Goal: Information Seeking & Learning: Learn about a topic

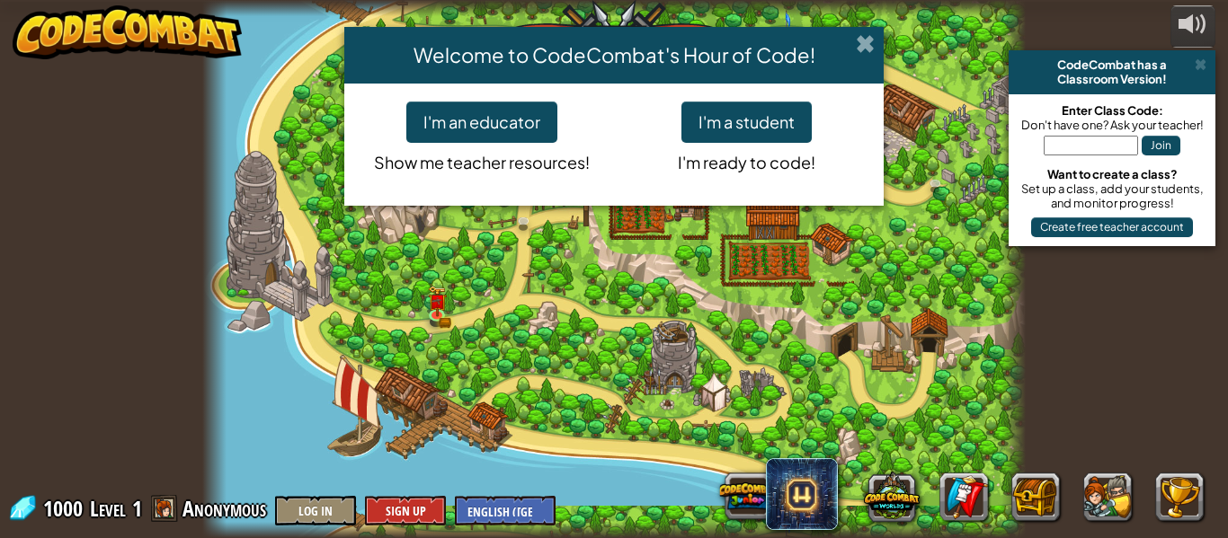
click at [867, 41] on span at bounding box center [865, 43] width 19 height 19
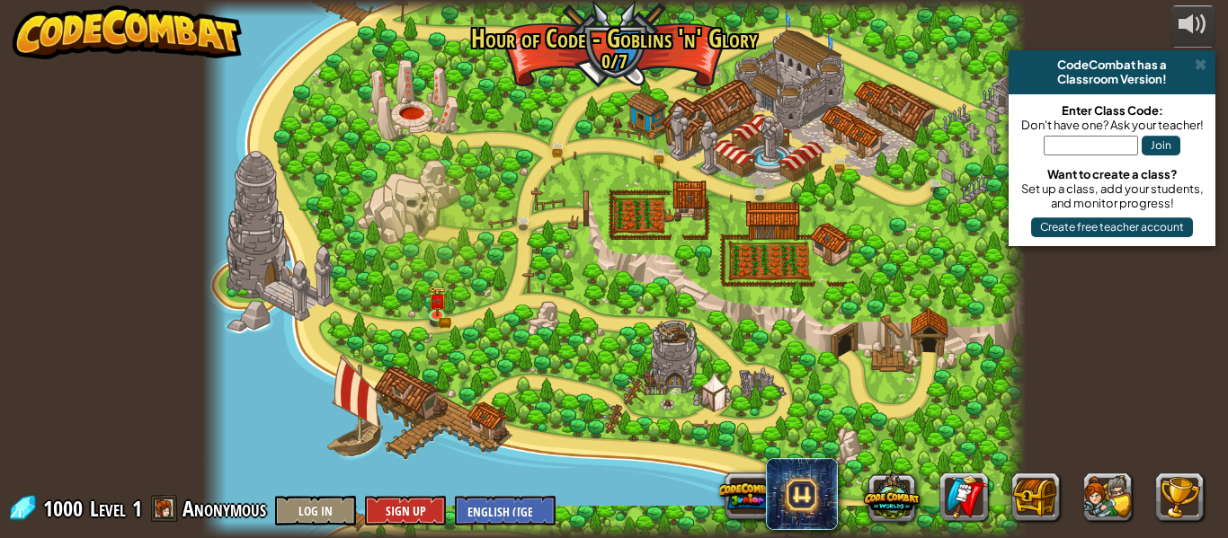
click at [643, 218] on div at bounding box center [613, 269] width 823 height 538
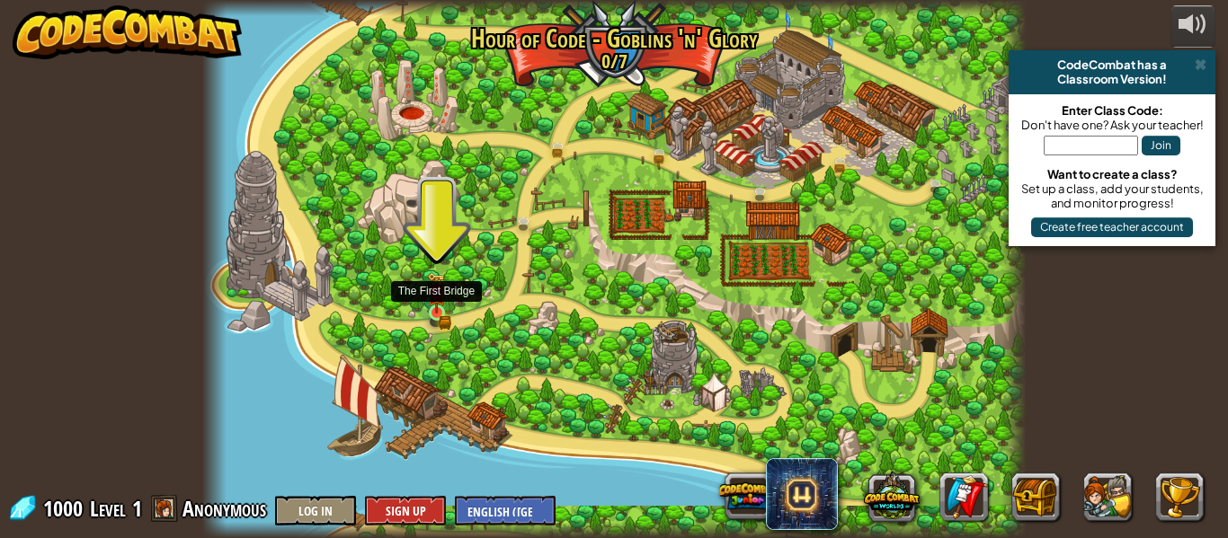
click at [437, 310] on img at bounding box center [436, 292] width 19 height 41
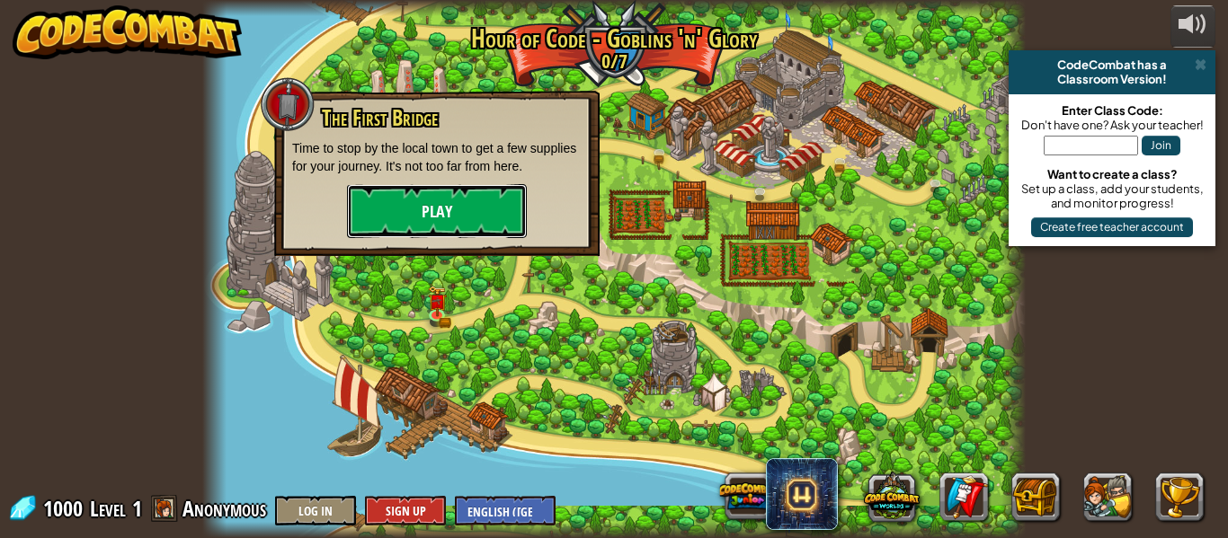
click at [444, 200] on button "Play" at bounding box center [437, 211] width 180 height 54
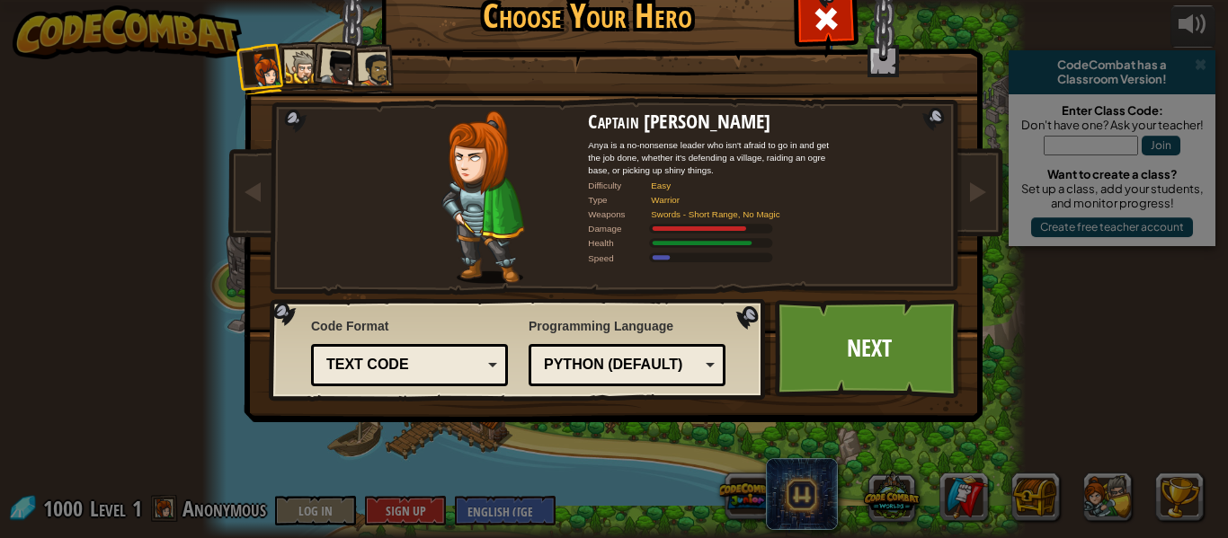
click at [378, 82] on div at bounding box center [375, 69] width 33 height 33
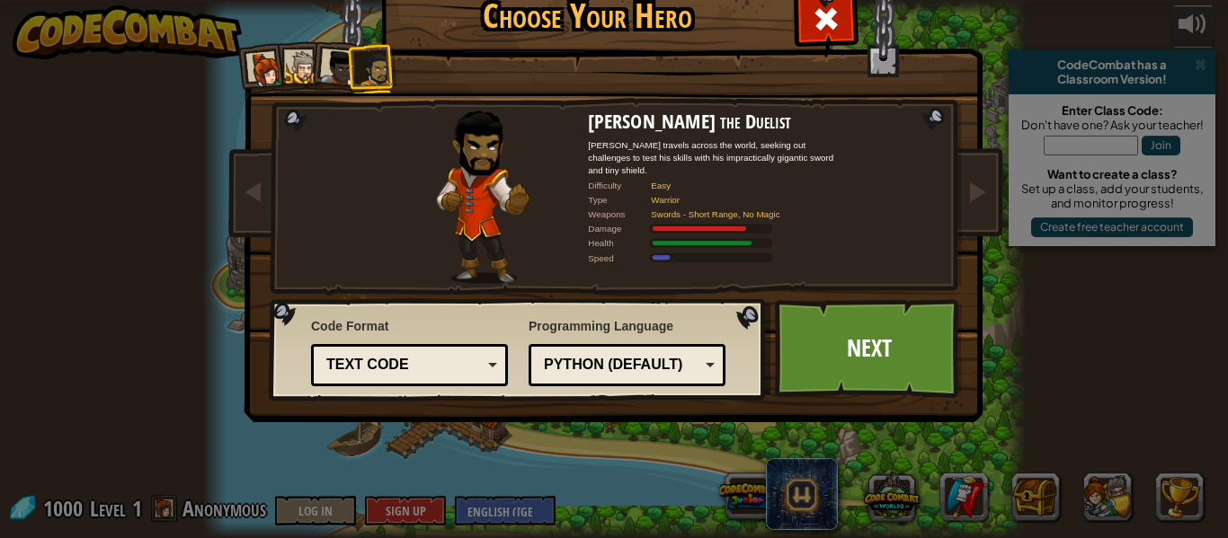
click at [336, 71] on div at bounding box center [339, 68] width 36 height 36
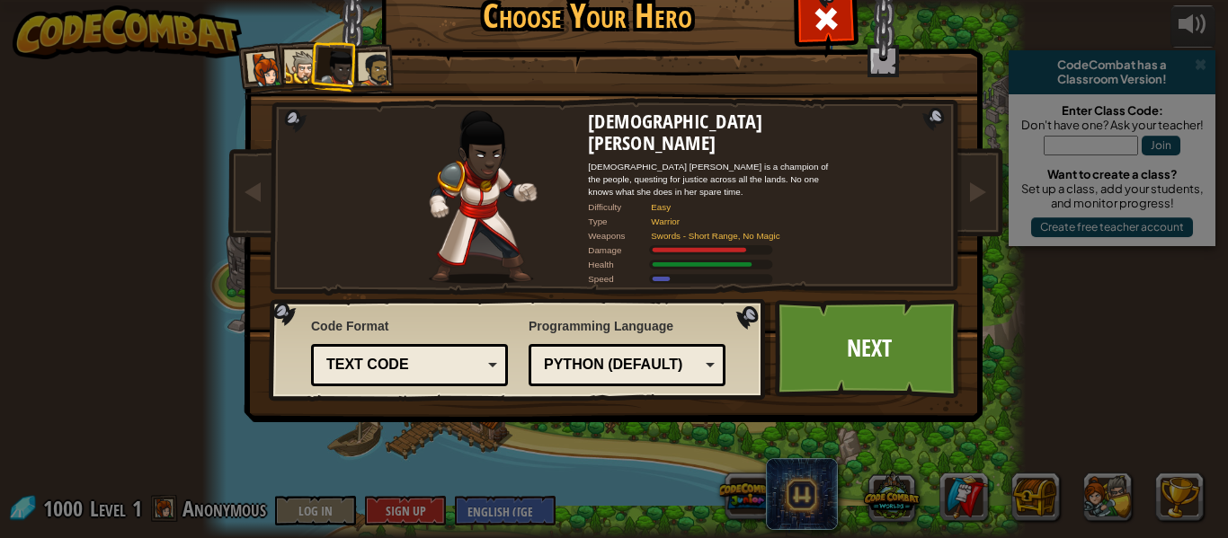
click at [294, 69] on div at bounding box center [302, 67] width 33 height 33
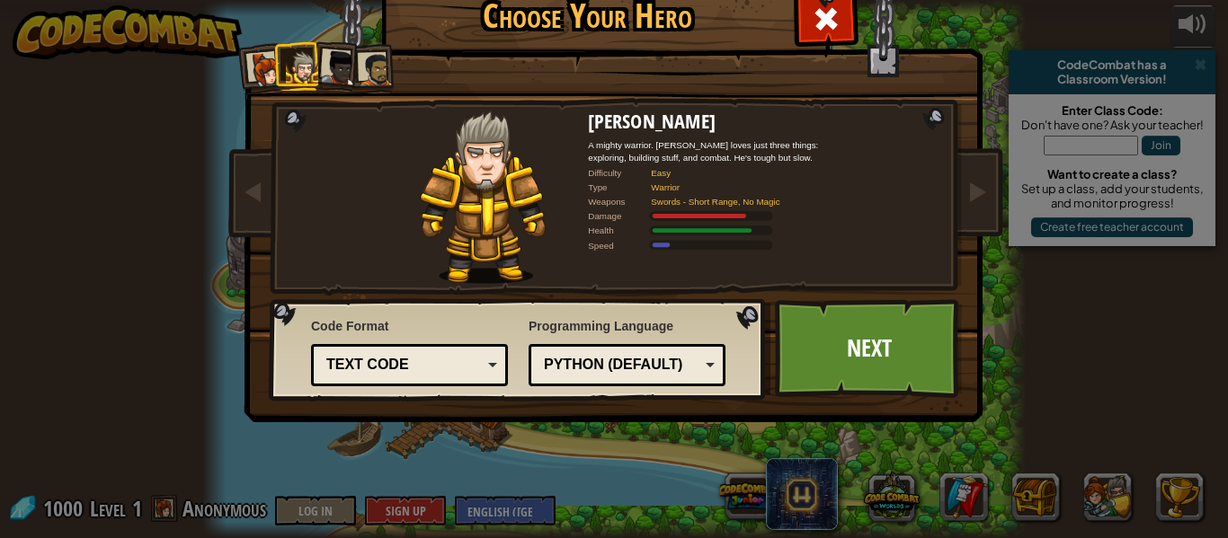
click at [258, 68] on div at bounding box center [266, 70] width 36 height 36
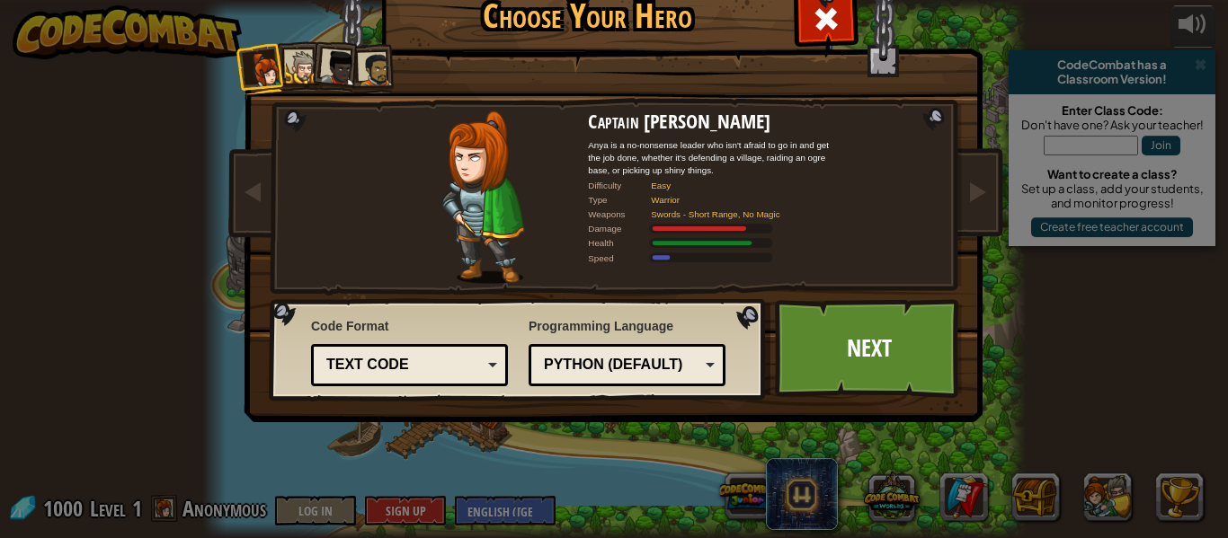
click at [363, 61] on div at bounding box center [375, 69] width 33 height 33
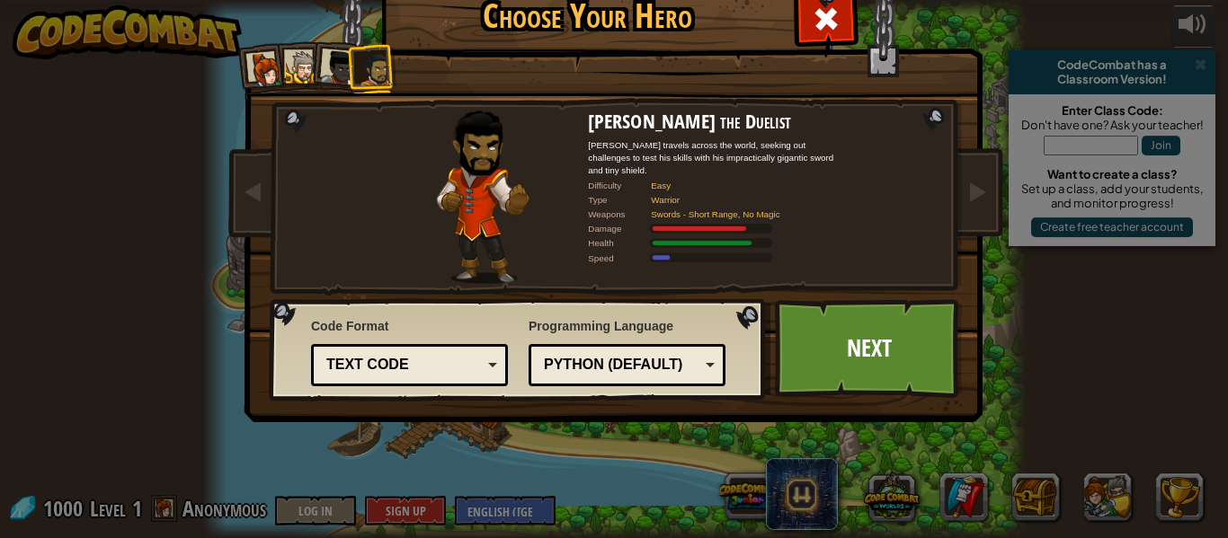
click at [345, 63] on div at bounding box center [339, 68] width 36 height 36
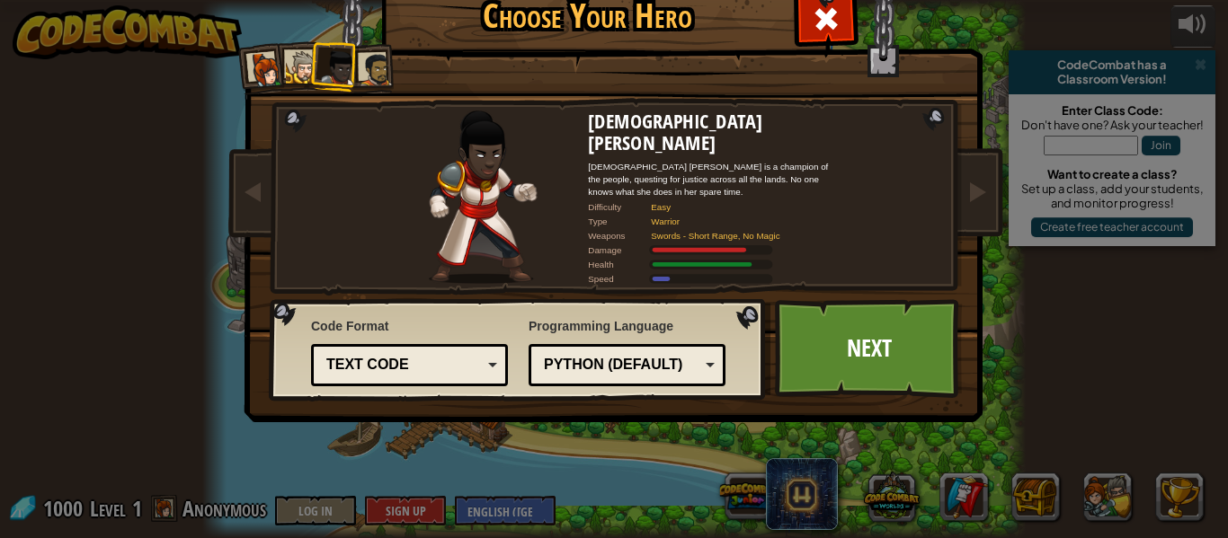
click at [386, 69] on div at bounding box center [375, 69] width 33 height 33
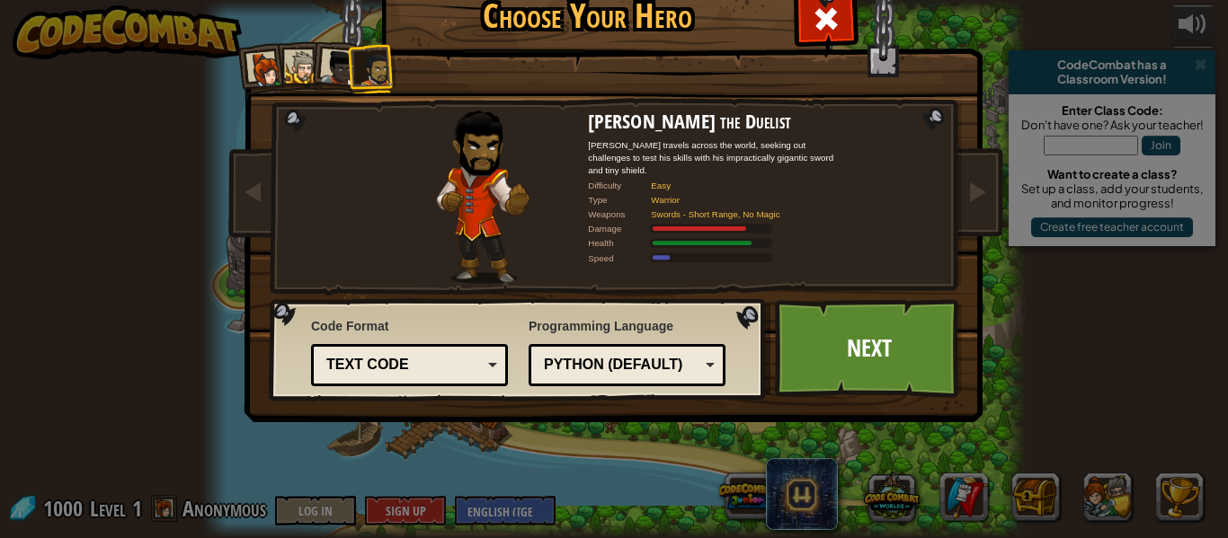
click at [302, 68] on div at bounding box center [302, 67] width 33 height 33
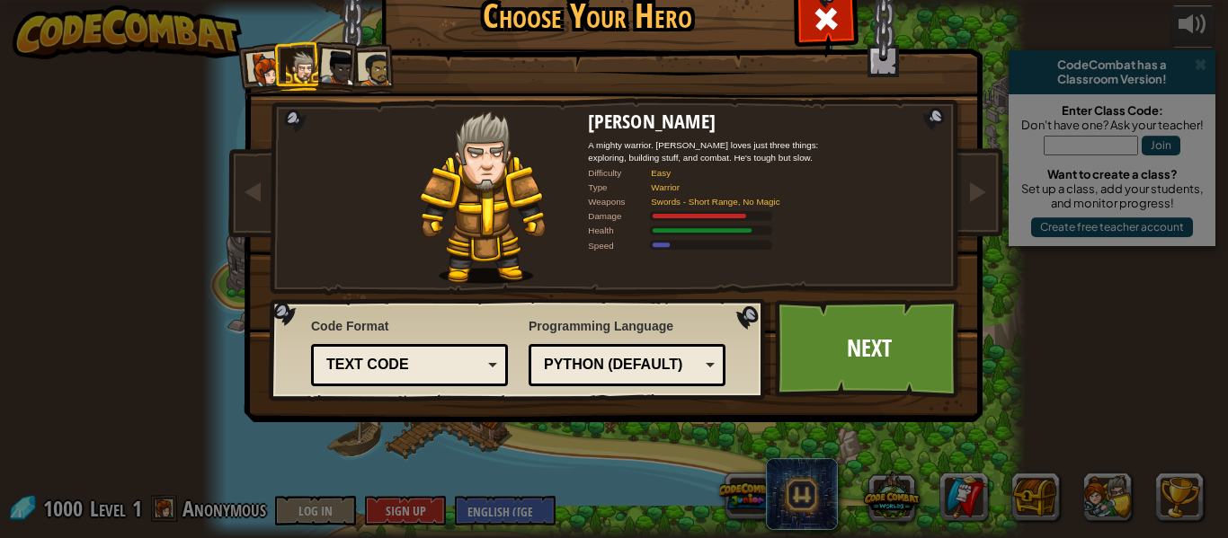
click at [239, 70] on li at bounding box center [262, 68] width 53 height 53
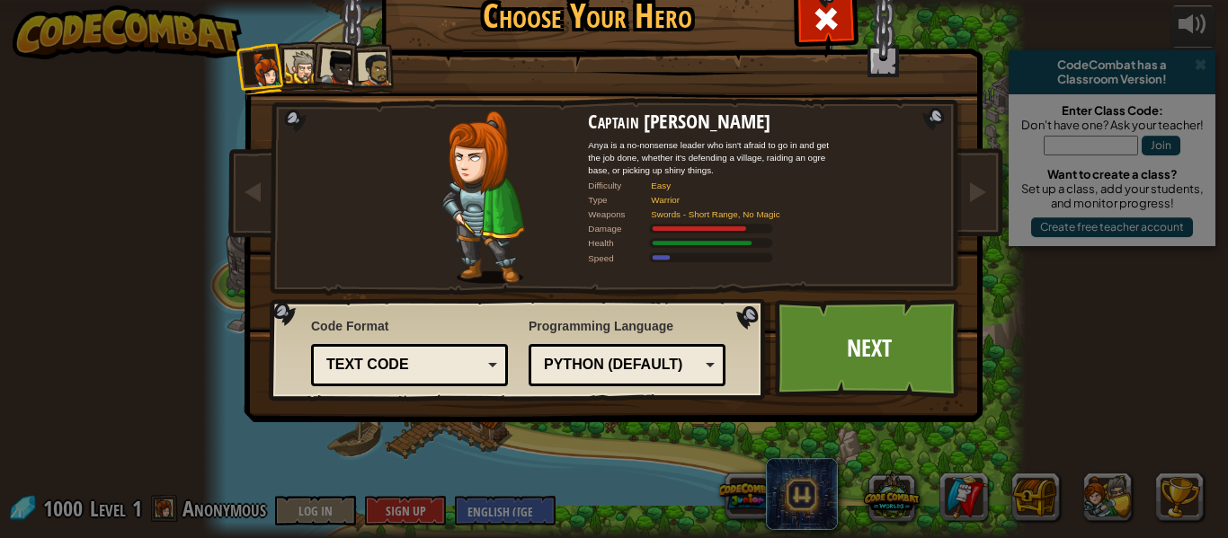
click at [700, 370] on div "Python (Default)" at bounding box center [626, 365] width 173 height 28
click at [642, 358] on div "Lua" at bounding box center [622, 365] width 156 height 21
click at [625, 360] on div "JavaScript" at bounding box center [622, 365] width 156 height 21
click at [446, 366] on div "Text code" at bounding box center [404, 365] width 156 height 21
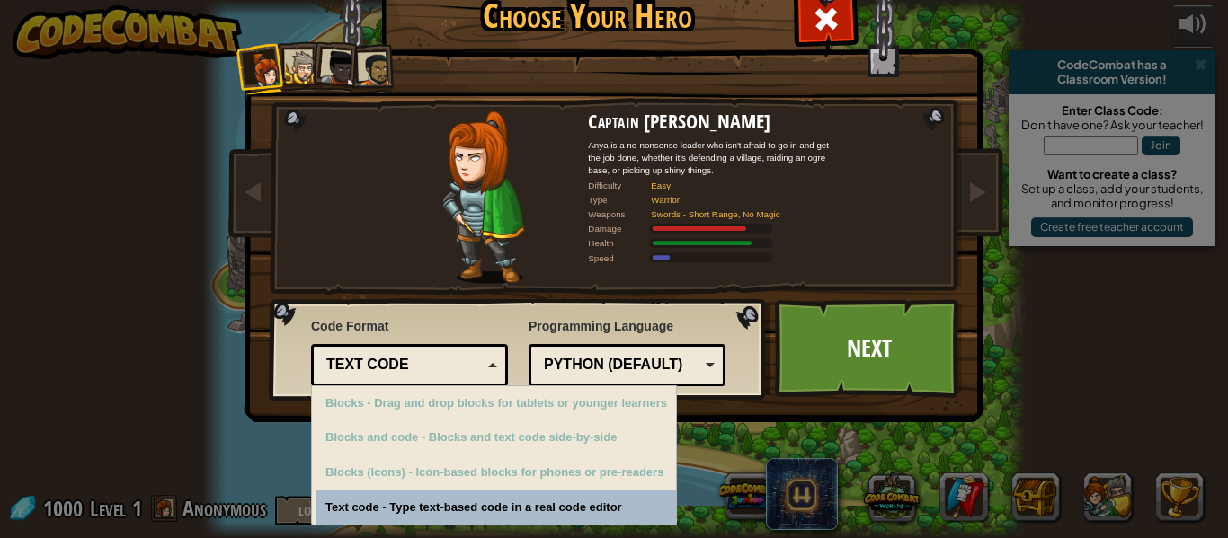
scroll to position [54, 0]
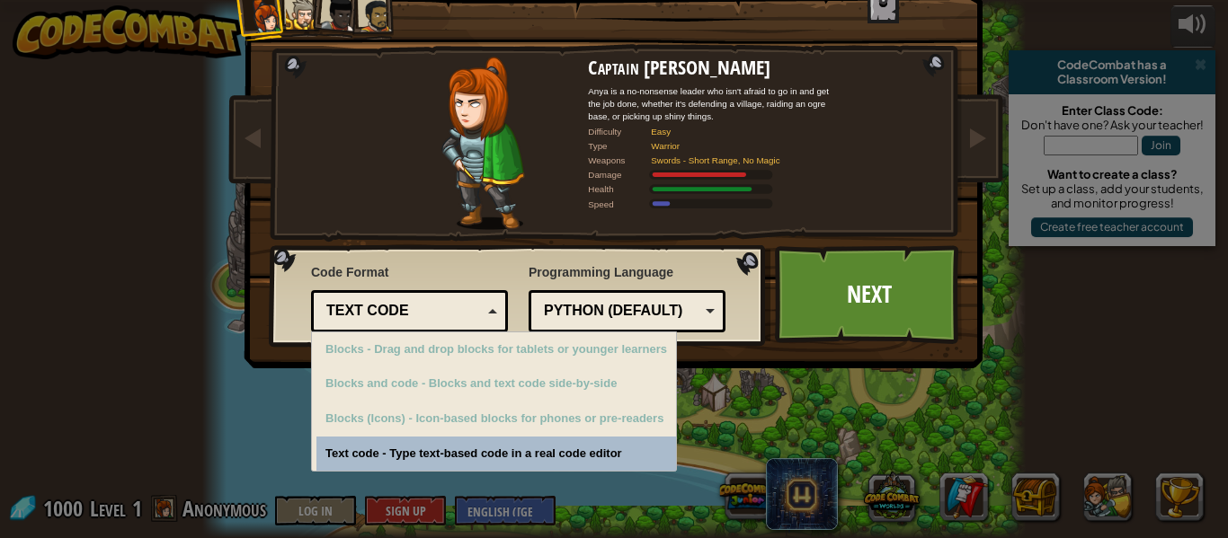
click at [405, 452] on div "Choose Your Hero 1000 Captain [PERSON_NAME] Anya is a no-nonsense leader who is…" at bounding box center [613, 215] width 737 height 591
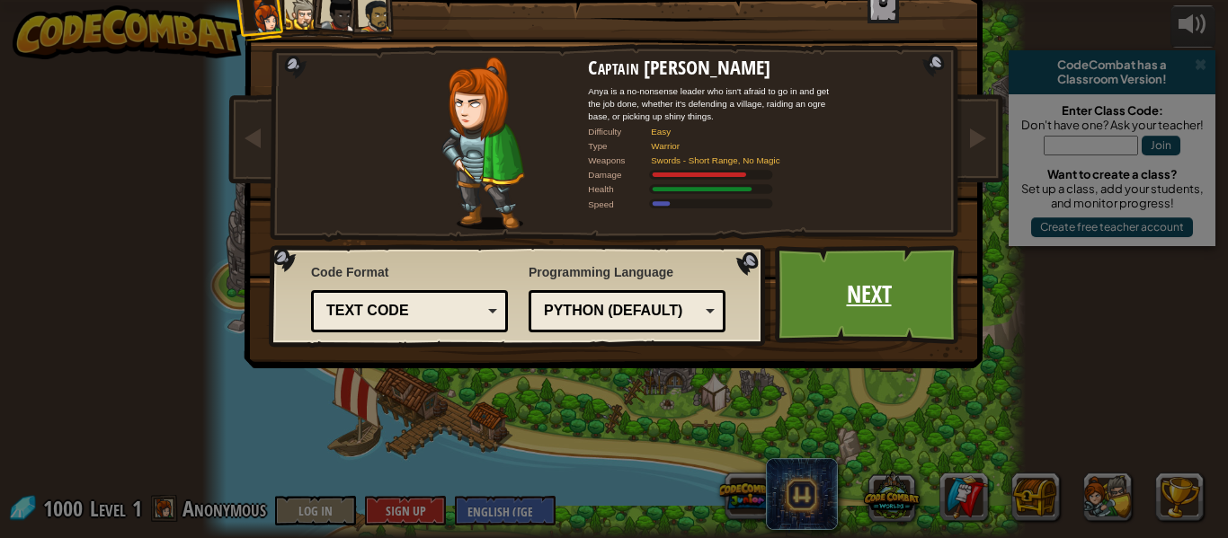
click at [847, 294] on link "Next" at bounding box center [869, 294] width 188 height 99
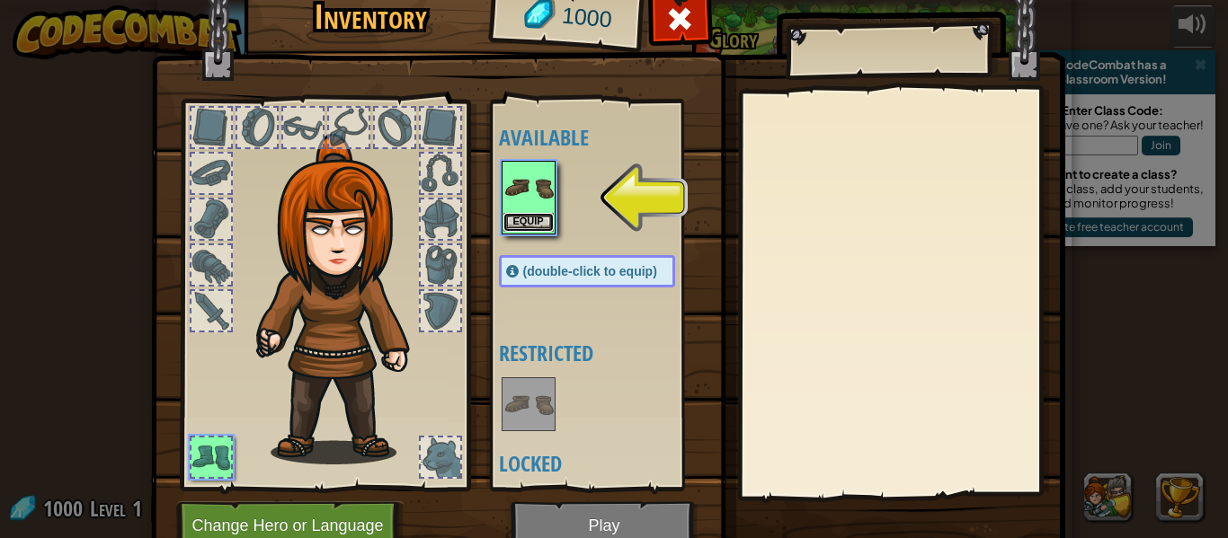
click at [521, 218] on button "Equip" at bounding box center [528, 222] width 50 height 19
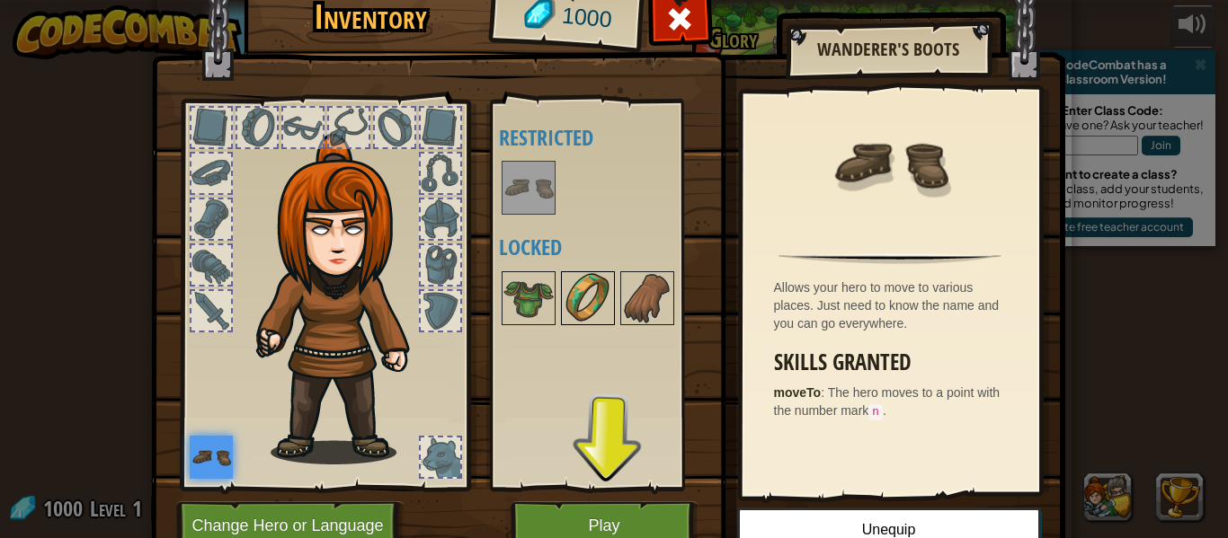
click at [590, 299] on img at bounding box center [588, 298] width 50 height 50
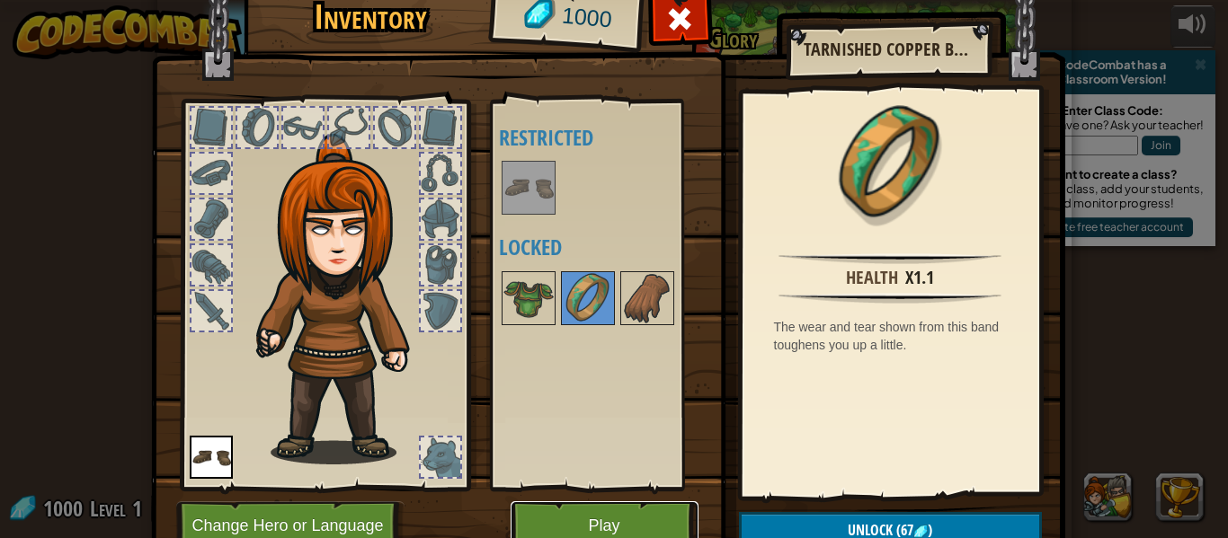
click at [630, 512] on button "Play" at bounding box center [605, 526] width 188 height 49
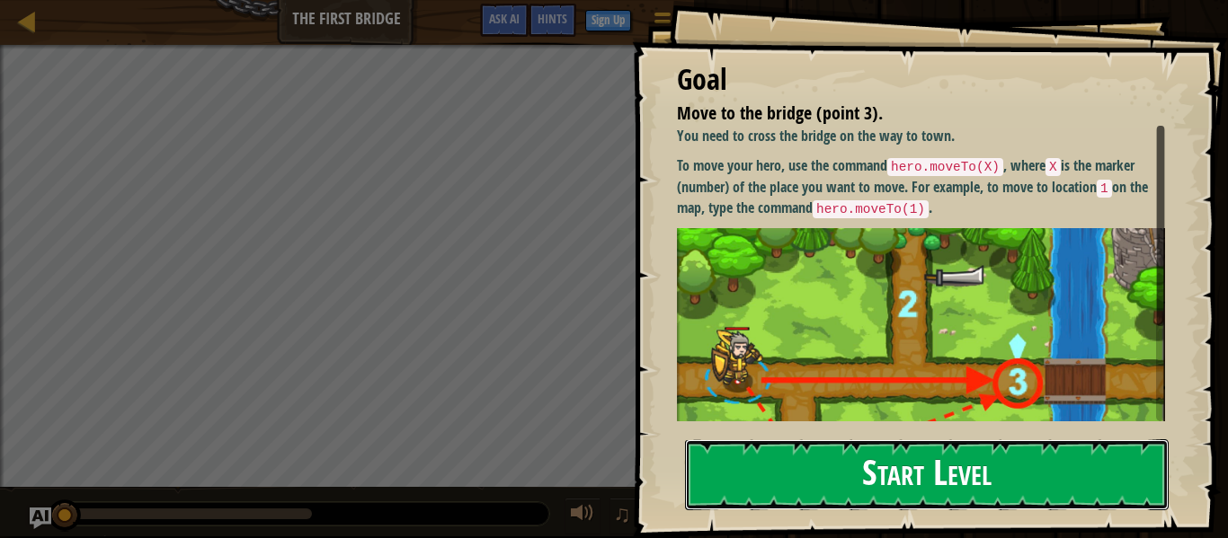
click at [798, 441] on button "Start Level" at bounding box center [927, 475] width 484 height 71
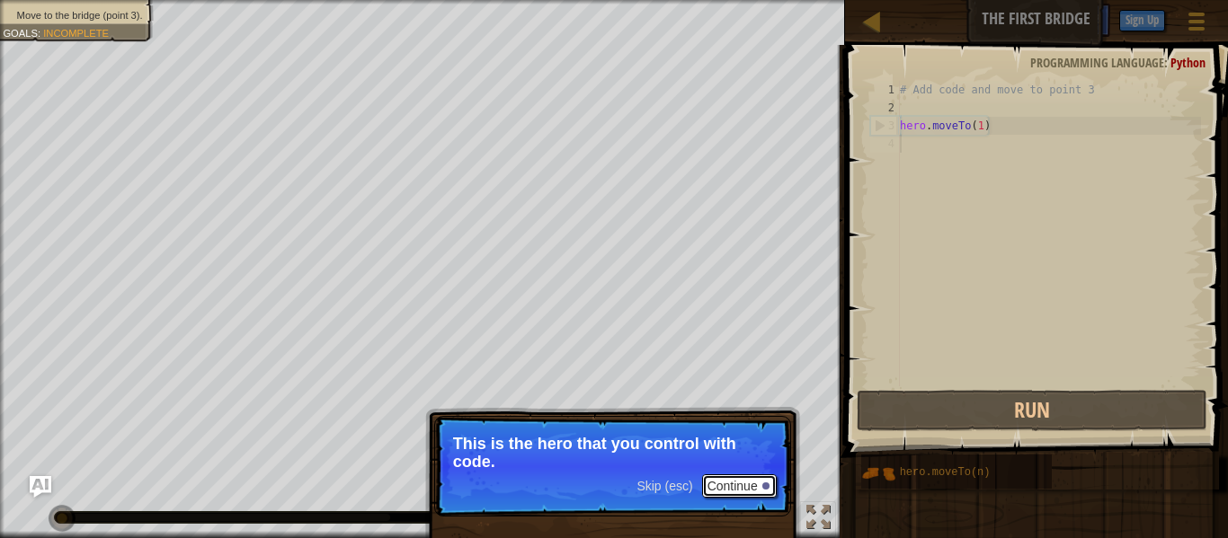
click at [746, 483] on button "Continue" at bounding box center [739, 486] width 75 height 23
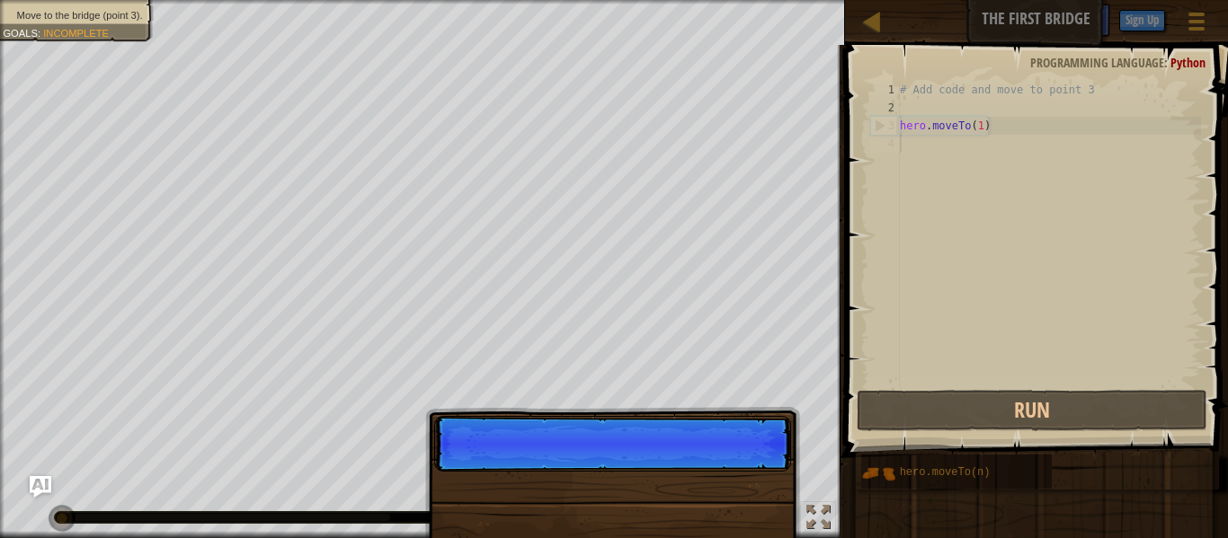
scroll to position [8, 0]
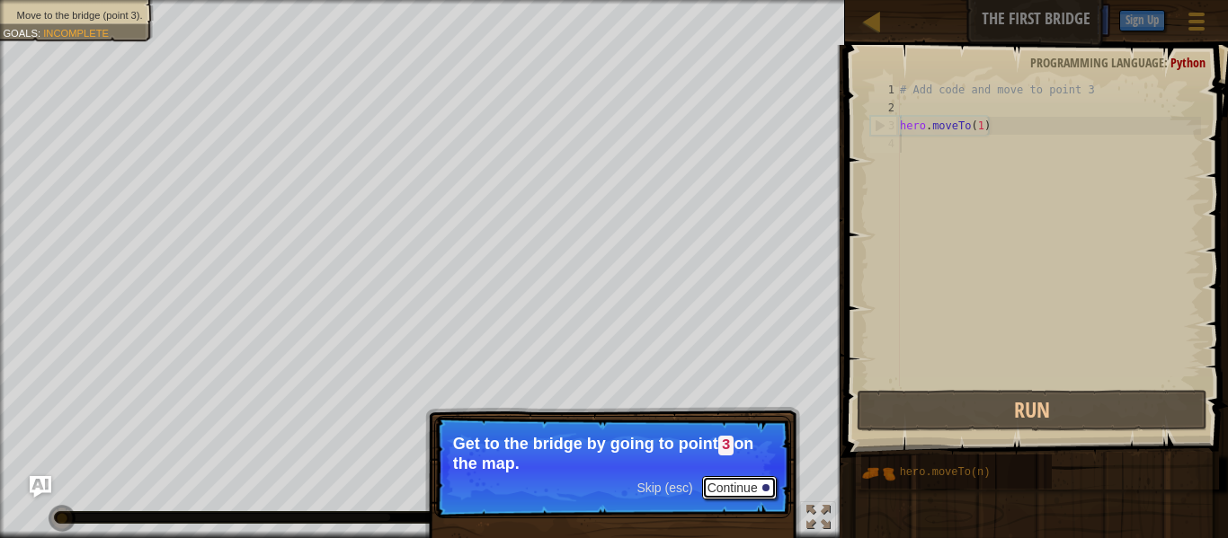
click at [743, 486] on button "Continue" at bounding box center [739, 487] width 75 height 23
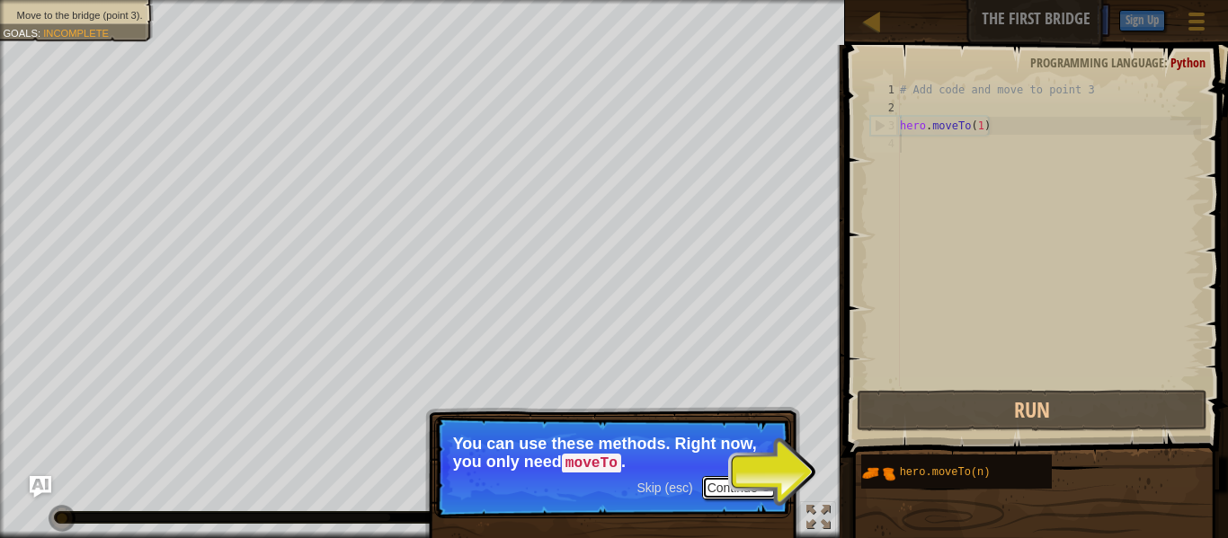
click at [755, 489] on button "Continue" at bounding box center [739, 487] width 75 height 23
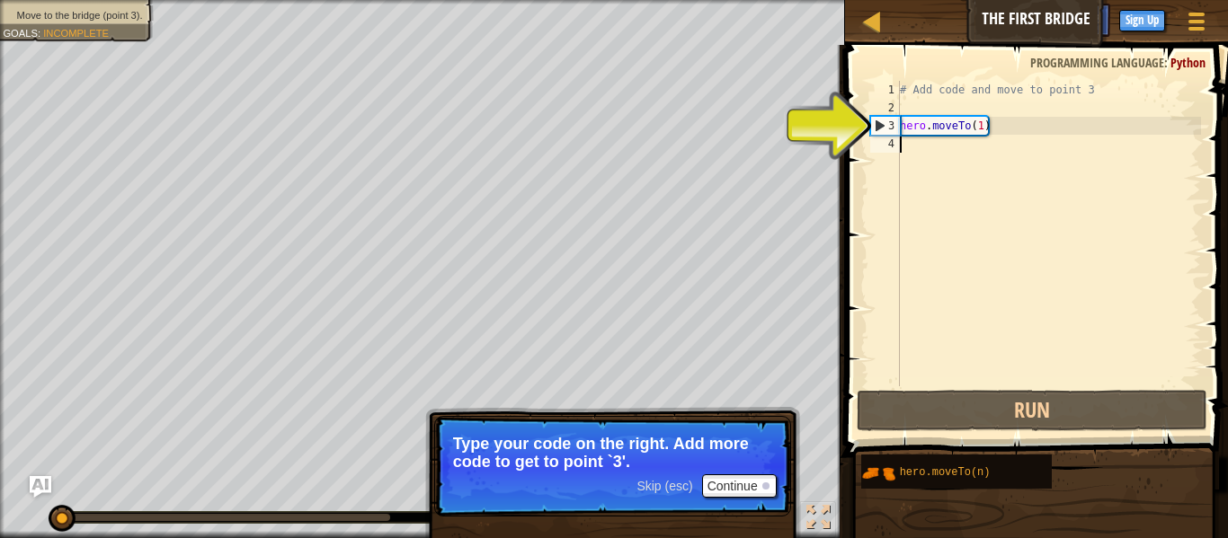
click at [933, 131] on div "# Add code and move to point 3 hero . moveTo ( 1 )" at bounding box center [1048, 252] width 305 height 342
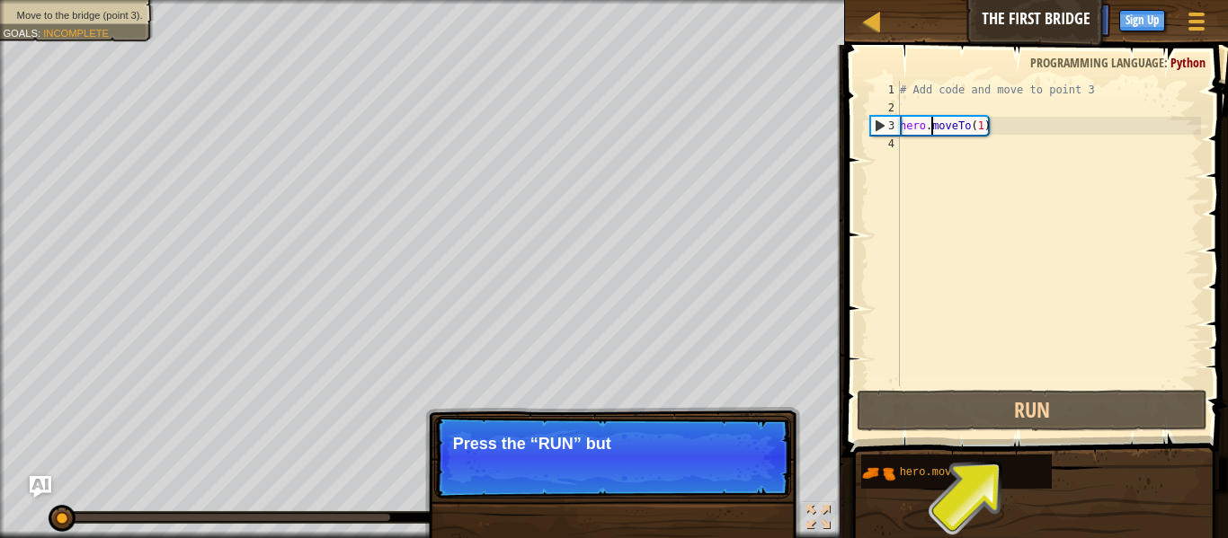
click at [990, 127] on div "# Add code and move to point 3 hero . moveTo ( 1 )" at bounding box center [1048, 252] width 305 height 342
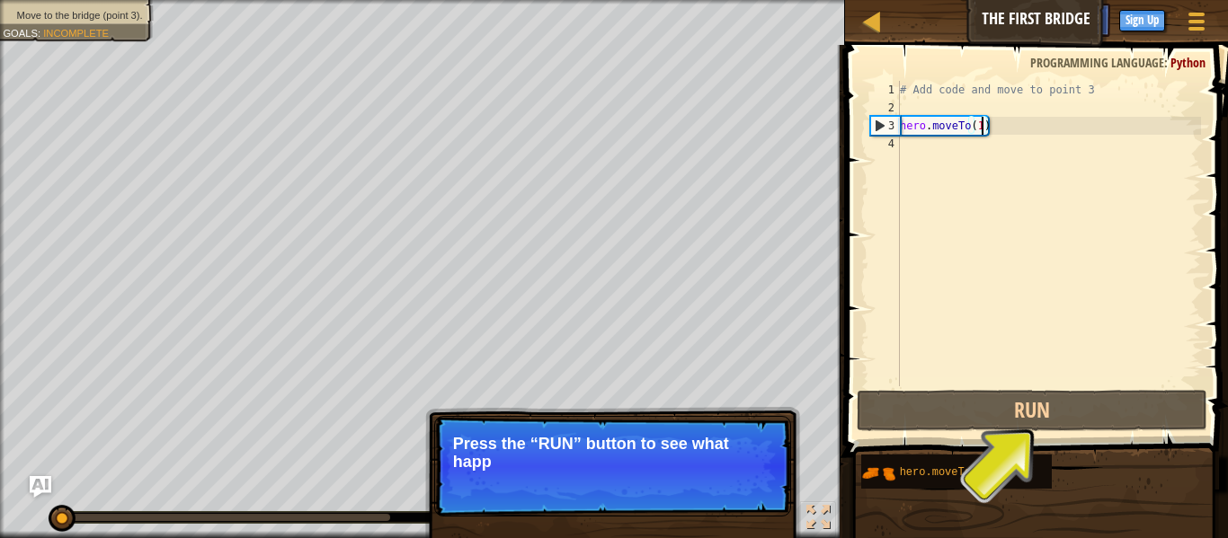
click at [982, 127] on div "# Add code and move to point 3 hero . moveTo ( 1 )" at bounding box center [1048, 252] width 305 height 342
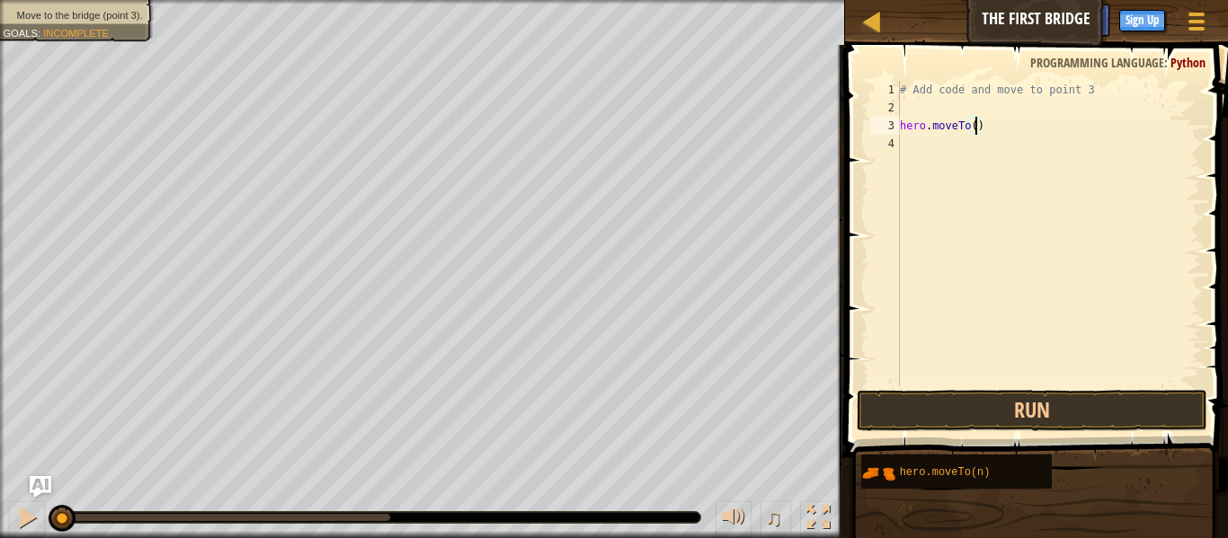
scroll to position [8, 12]
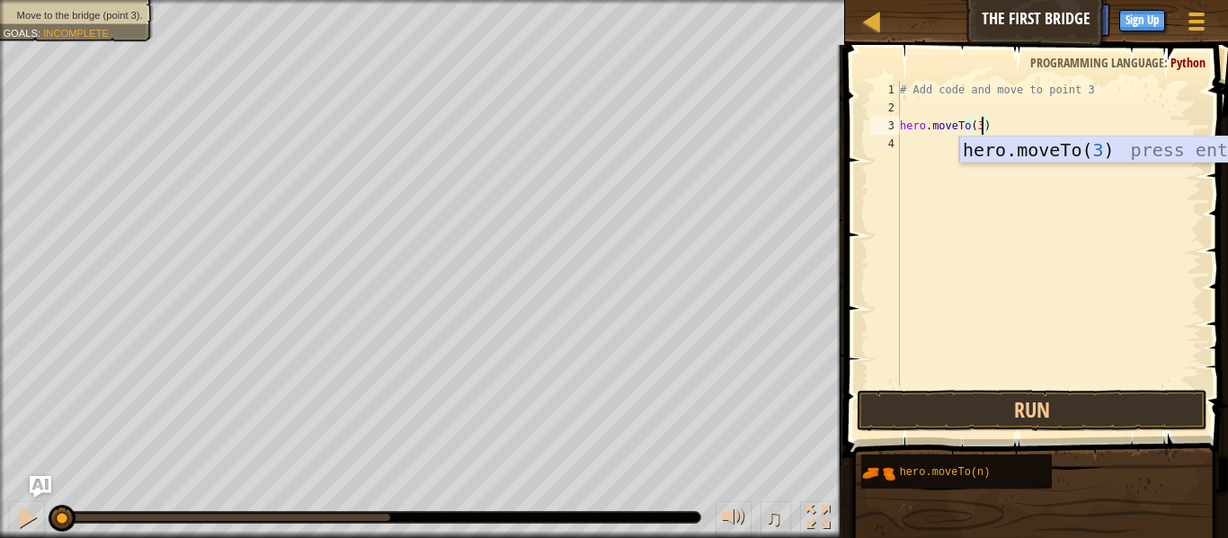
click at [1185, 148] on div "hero.moveTo( 3 ) press enter" at bounding box center [1129, 177] width 340 height 81
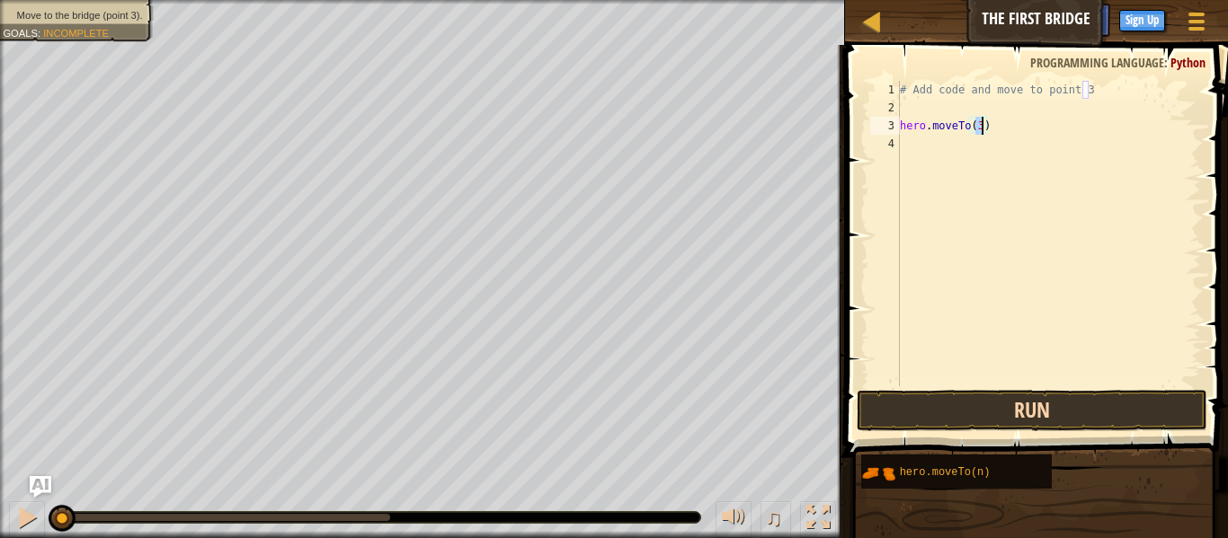
type textarea "hero.moveTo(3)"
click at [956, 416] on button "Run" at bounding box center [1032, 410] width 351 height 41
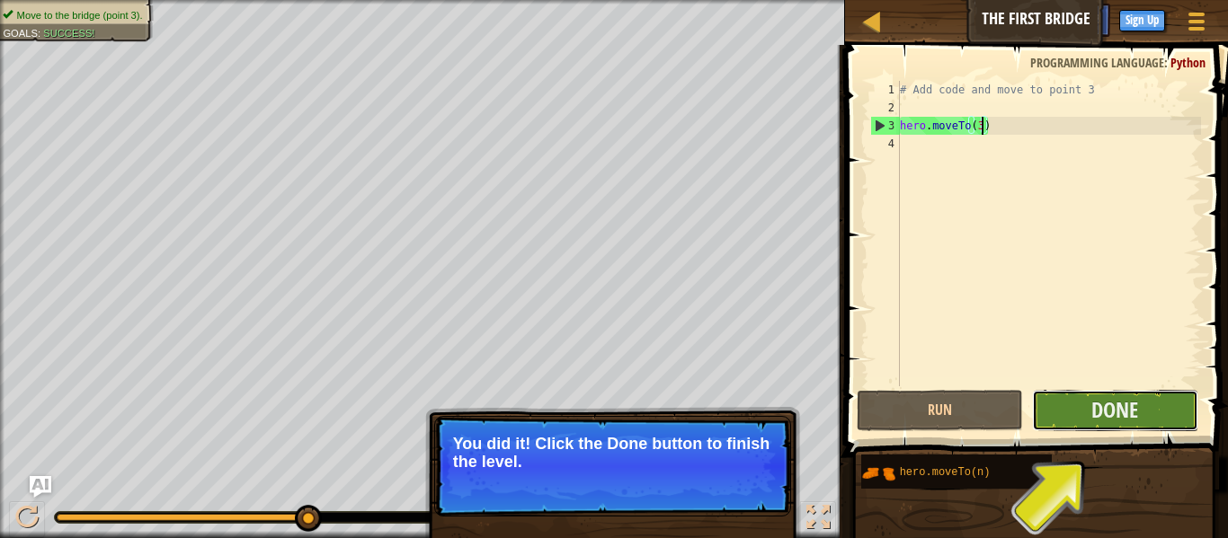
click at [1066, 423] on button "Done" at bounding box center [1115, 410] width 166 height 41
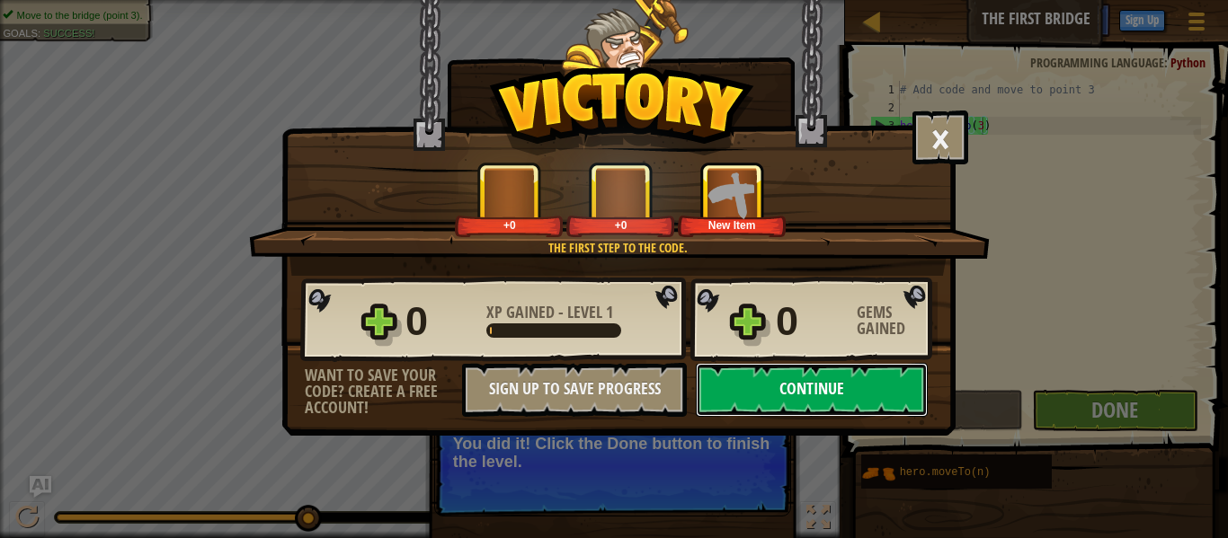
click at [778, 375] on button "Continue" at bounding box center [812, 390] width 232 height 54
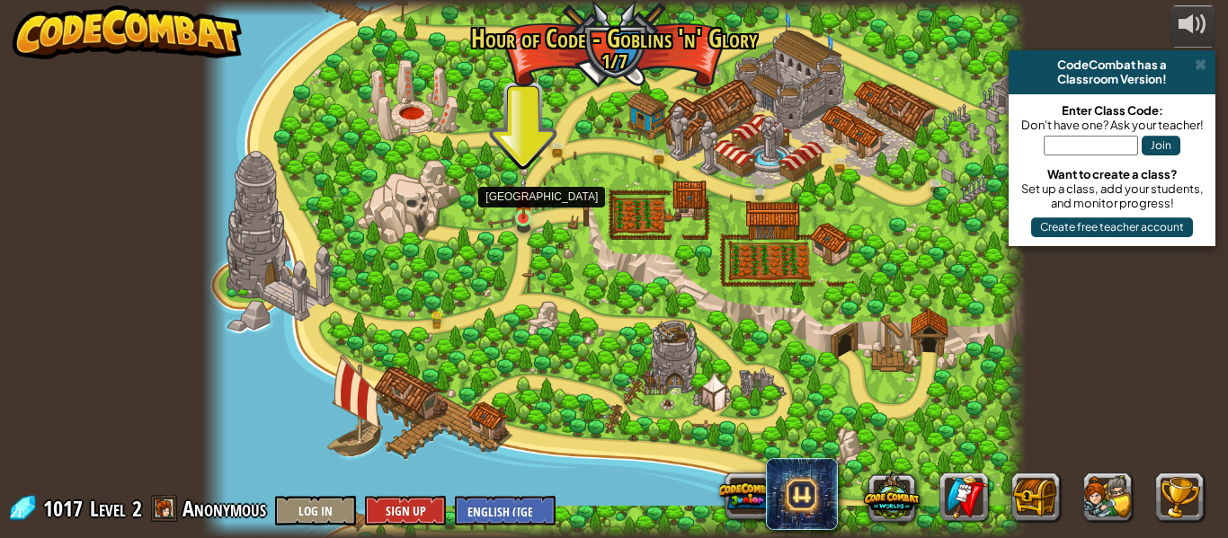
click at [523, 207] on img at bounding box center [523, 197] width 19 height 43
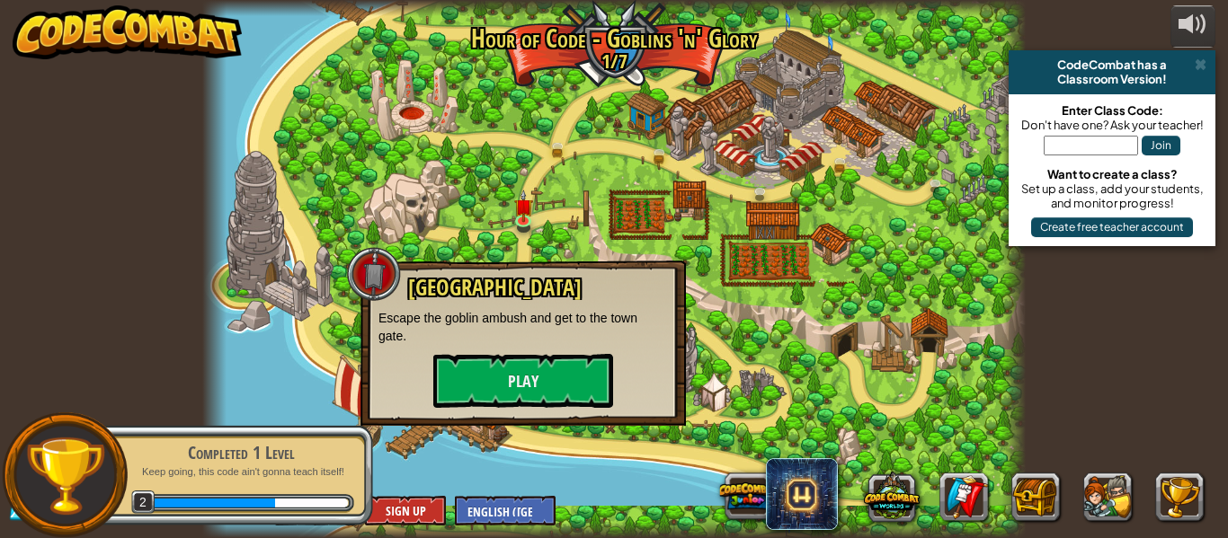
click at [518, 349] on div "Old Town Road Escape the goblin ambush and get to the town gate. Play" at bounding box center [522, 342] width 289 height 132
click at [520, 370] on button "Play" at bounding box center [523, 381] width 180 height 54
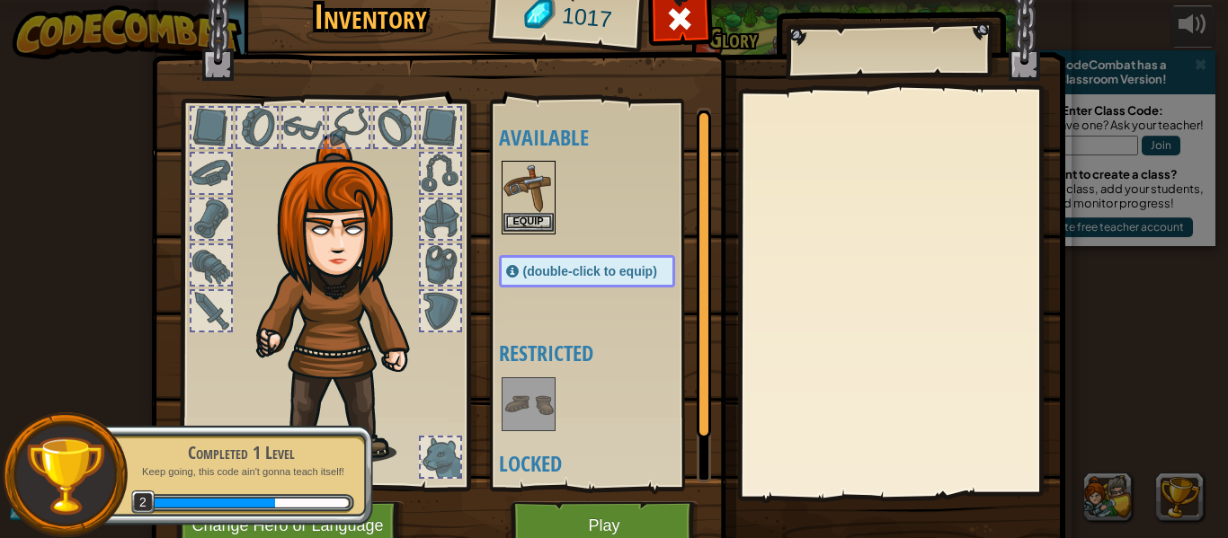
click at [530, 209] on img at bounding box center [528, 188] width 50 height 50
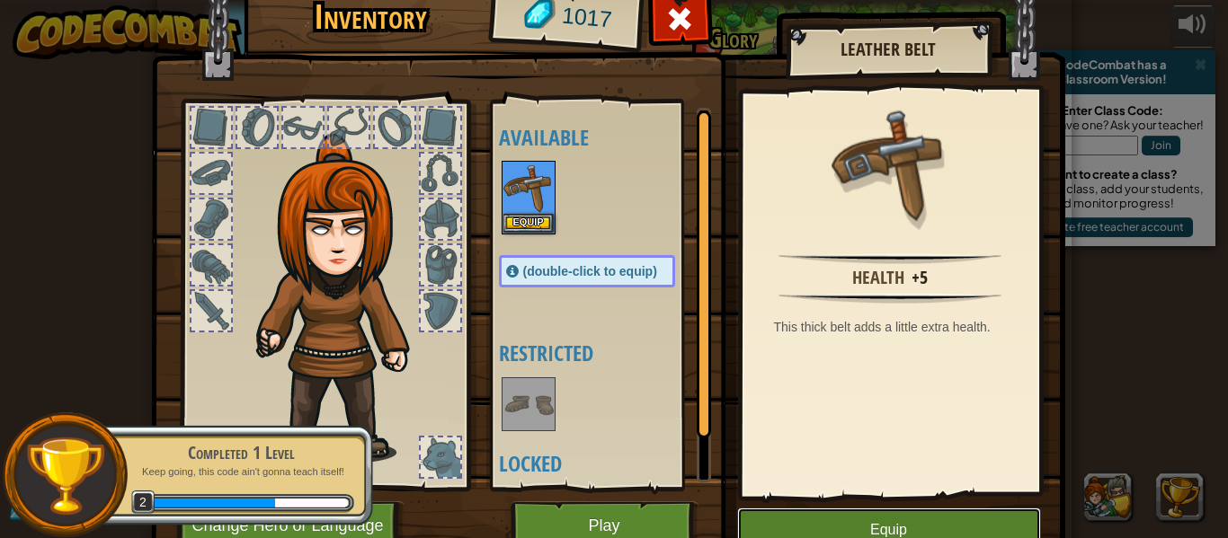
click at [772, 530] on button "Equip" at bounding box center [889, 530] width 304 height 45
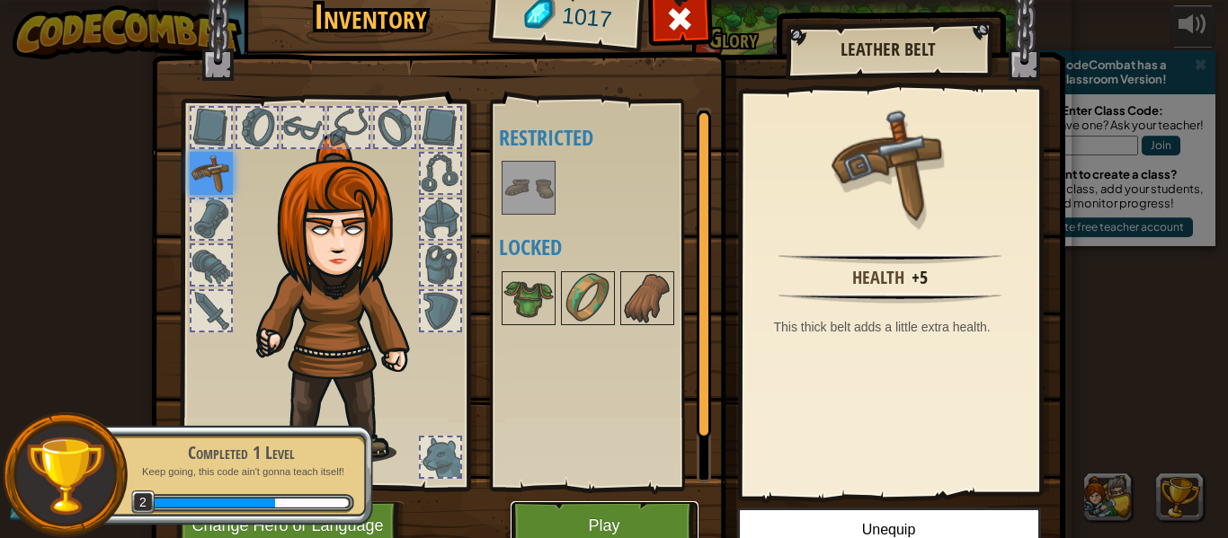
click at [635, 524] on button "Play" at bounding box center [605, 526] width 188 height 49
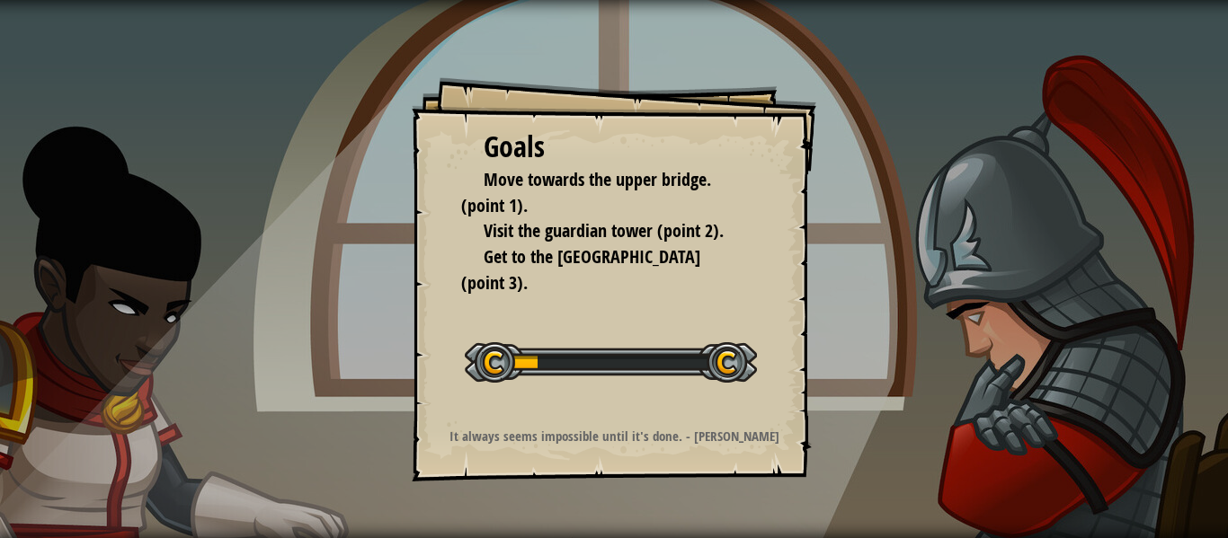
click at [649, 409] on div "Goals Move towards the upper bridge. (point 1). Visit the [GEOGRAPHIC_DATA] (po…" at bounding box center [614, 279] width 405 height 405
click at [0, 0] on button "Start Level" at bounding box center [0, 0] width 0 height 0
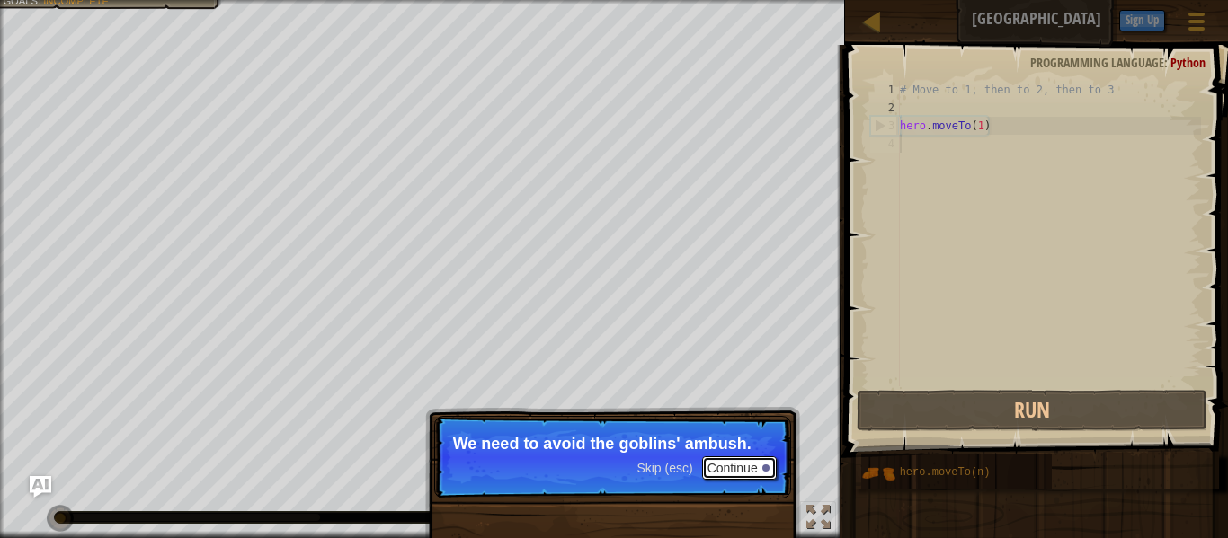
click at [724, 461] on button "Continue" at bounding box center [739, 468] width 75 height 23
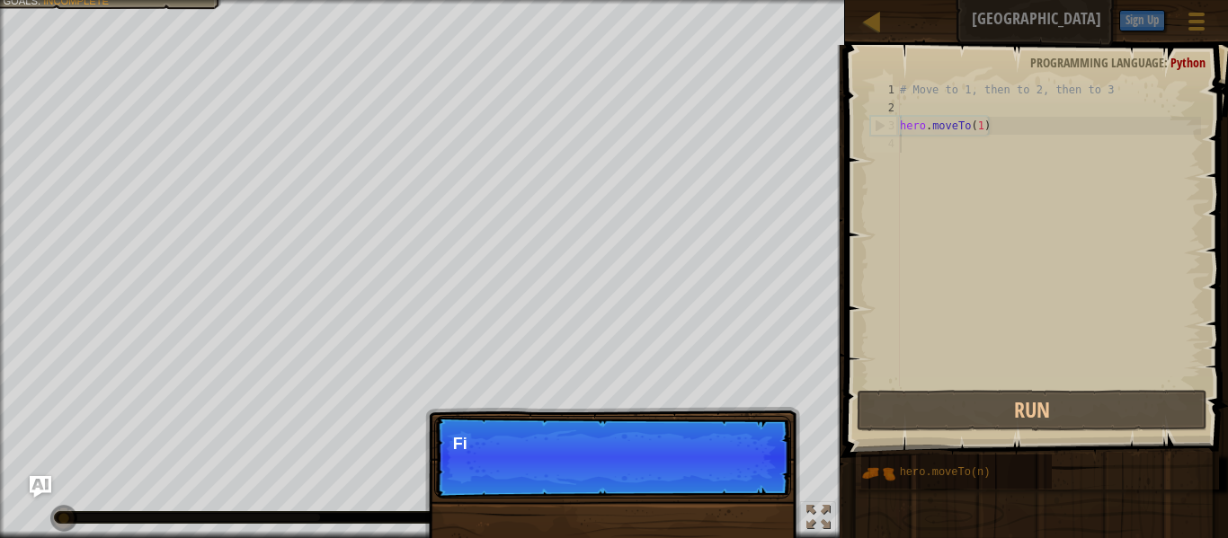
scroll to position [8, 0]
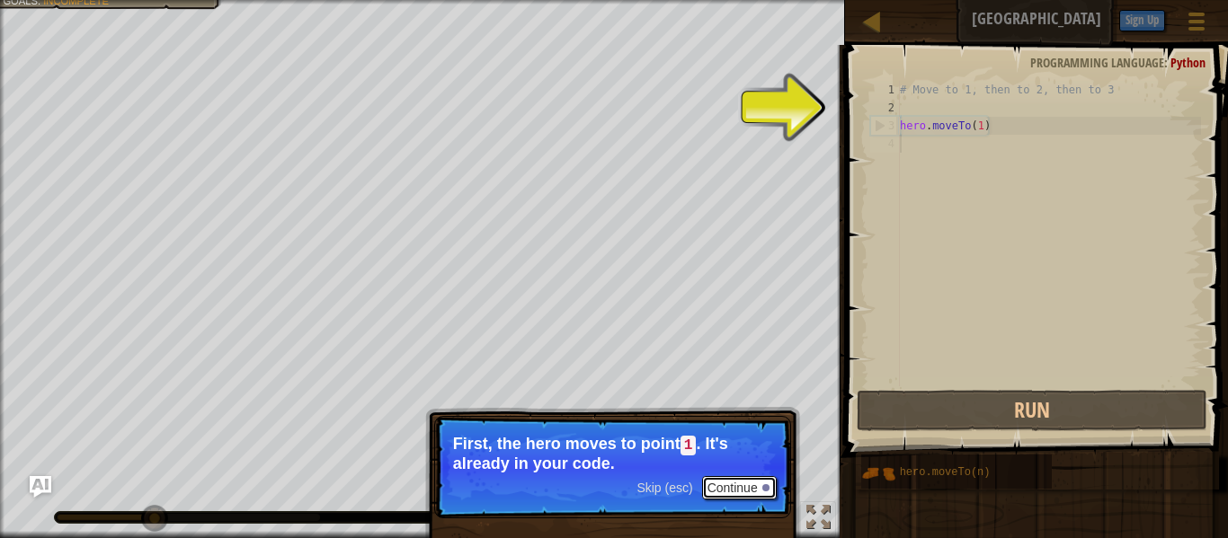
click at [736, 492] on button "Continue" at bounding box center [739, 487] width 75 height 23
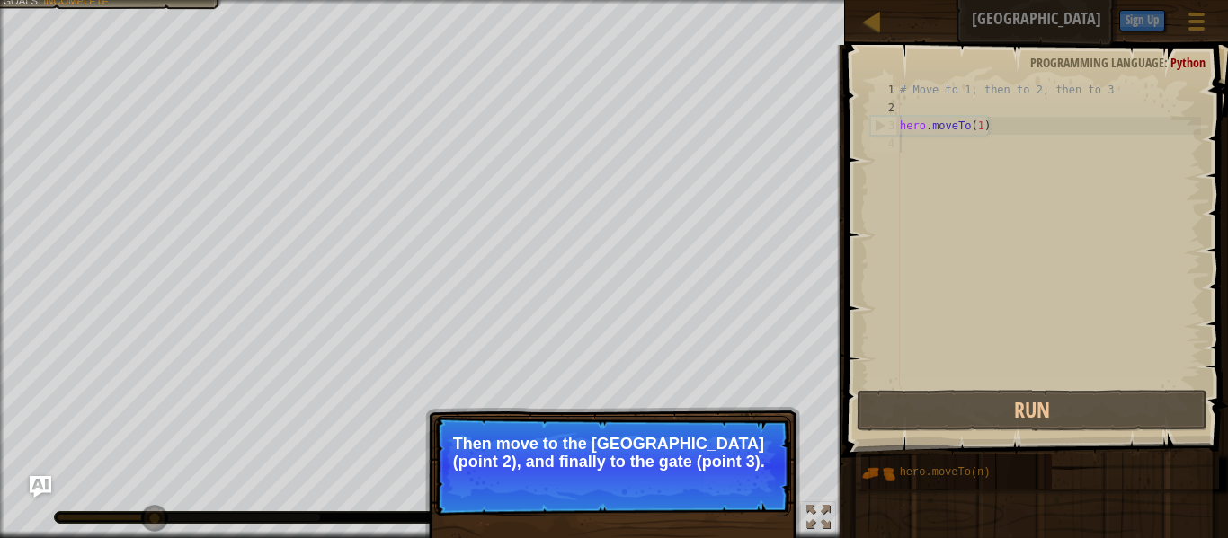
click at [751, 501] on p "Skip (esc) Continue Then move to the [GEOGRAPHIC_DATA] (point 2), and finally t…" at bounding box center [612, 466] width 357 height 101
click at [743, 490] on button "Continue" at bounding box center [739, 486] width 75 height 23
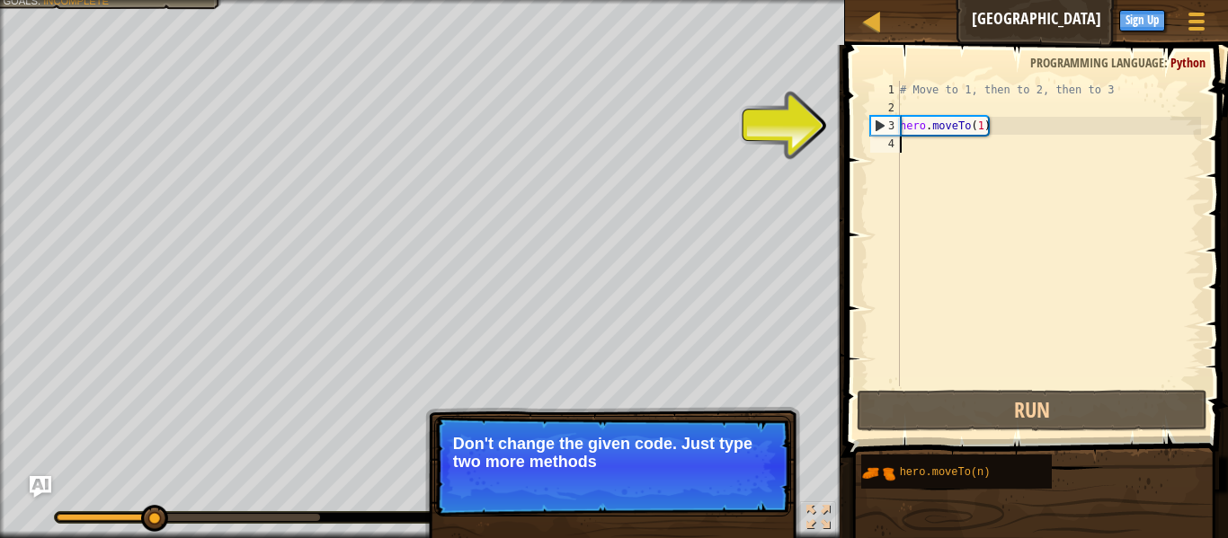
click at [983, 125] on div "# Move to 1, then to 2, then to 3 hero . moveTo ( 1 )" at bounding box center [1048, 252] width 305 height 342
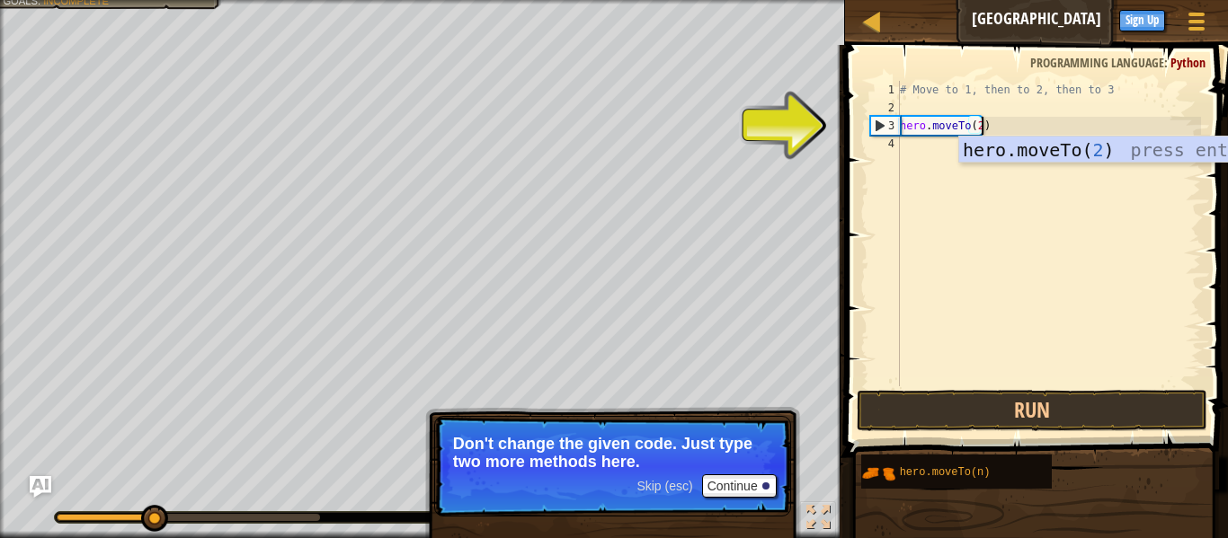
scroll to position [8, 12]
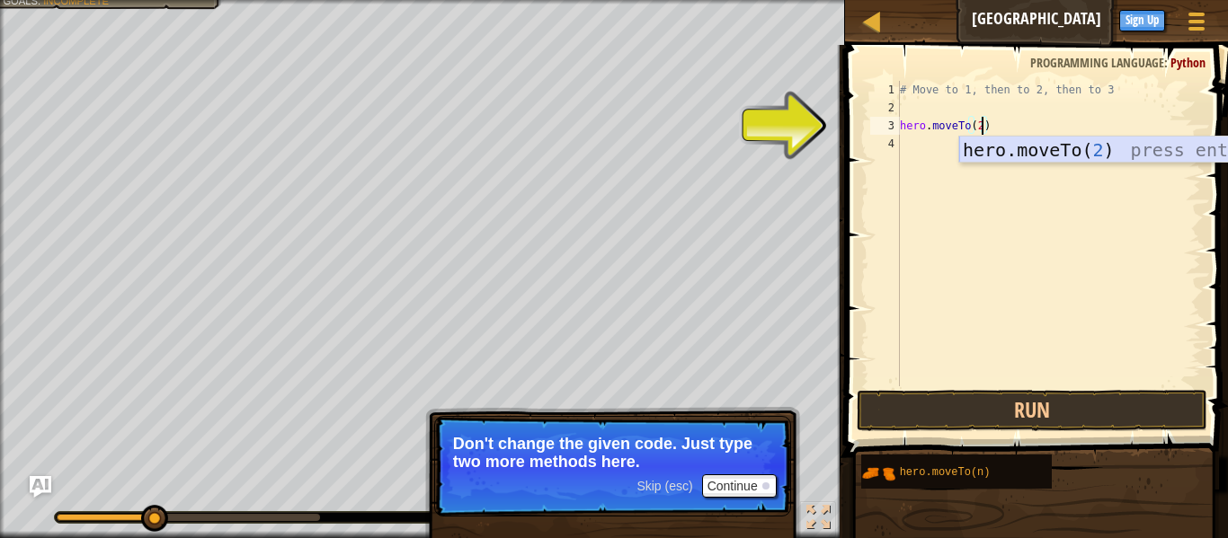
click at [1151, 161] on div "hero.moveTo( 2 ) press enter" at bounding box center [1129, 177] width 340 height 81
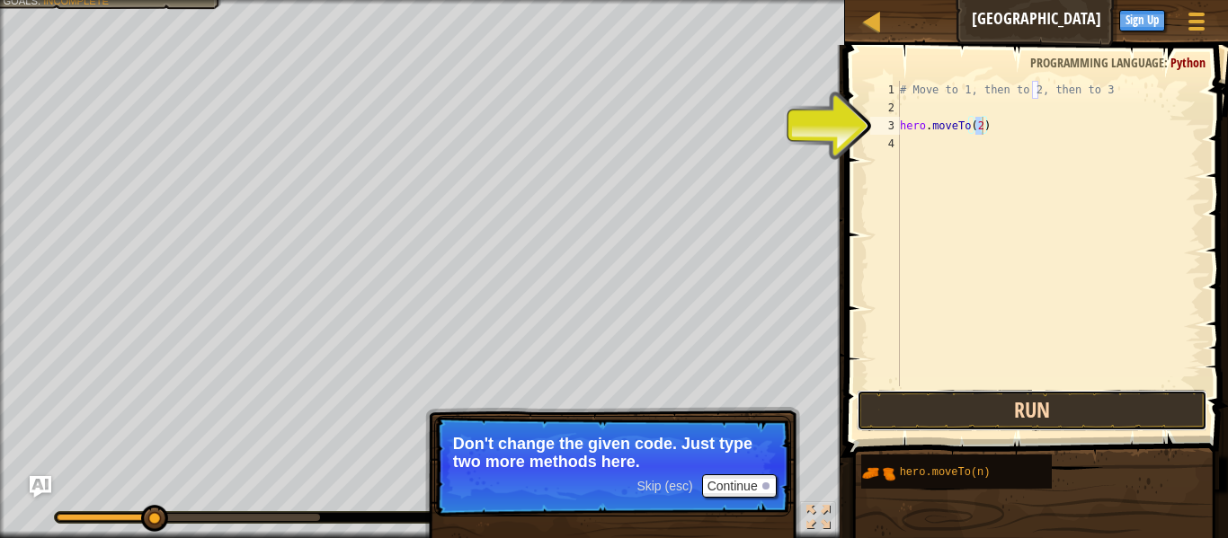
click at [1023, 404] on button "Run" at bounding box center [1032, 410] width 351 height 41
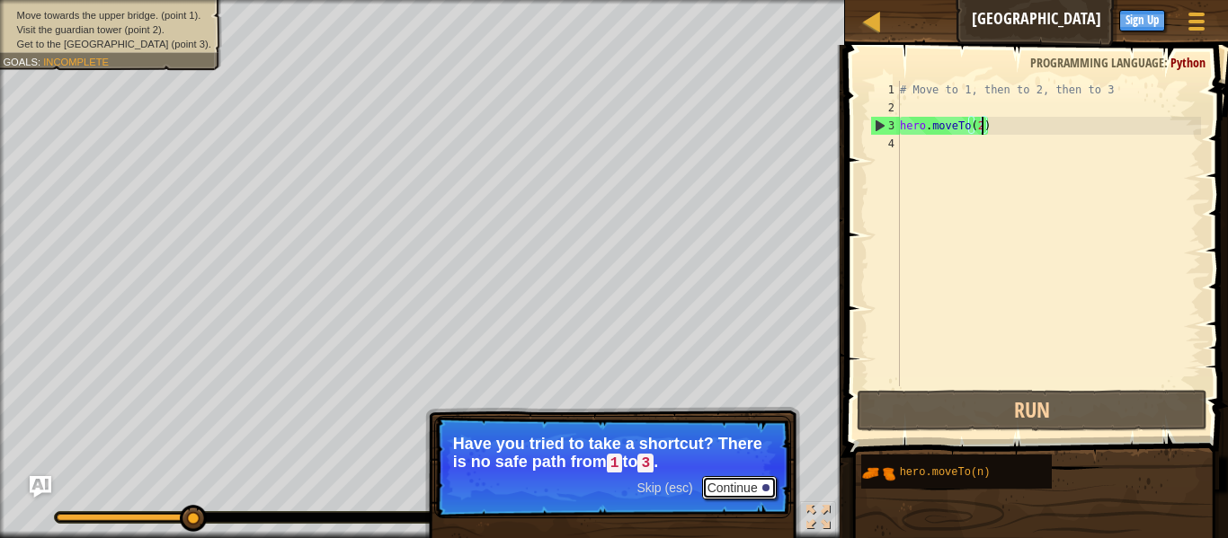
click at [750, 481] on button "Continue" at bounding box center [739, 487] width 75 height 23
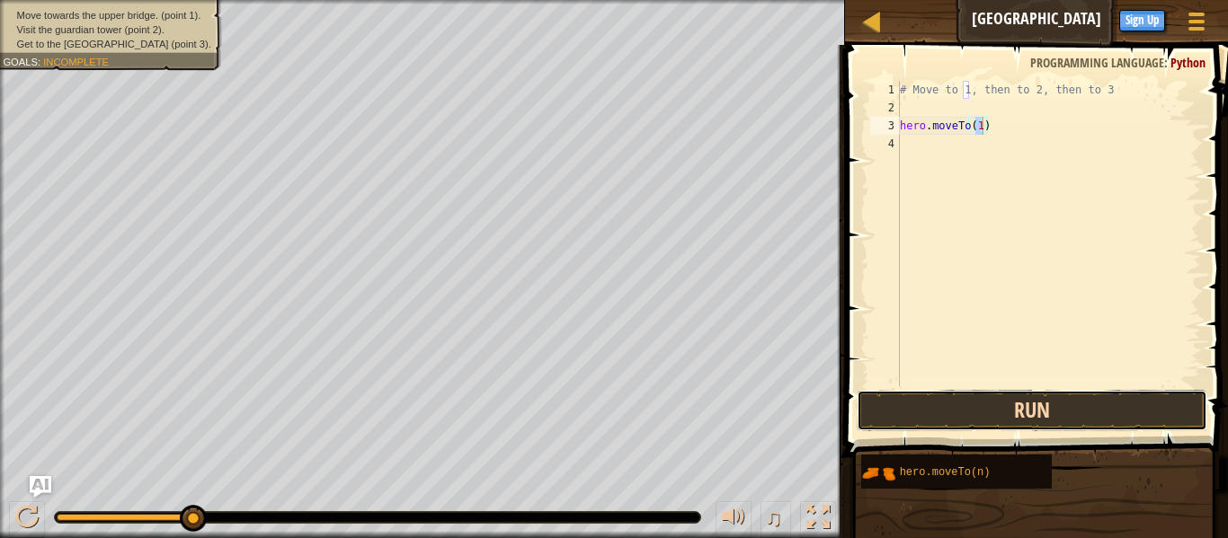
click at [965, 409] on button "Run" at bounding box center [1032, 410] width 351 height 41
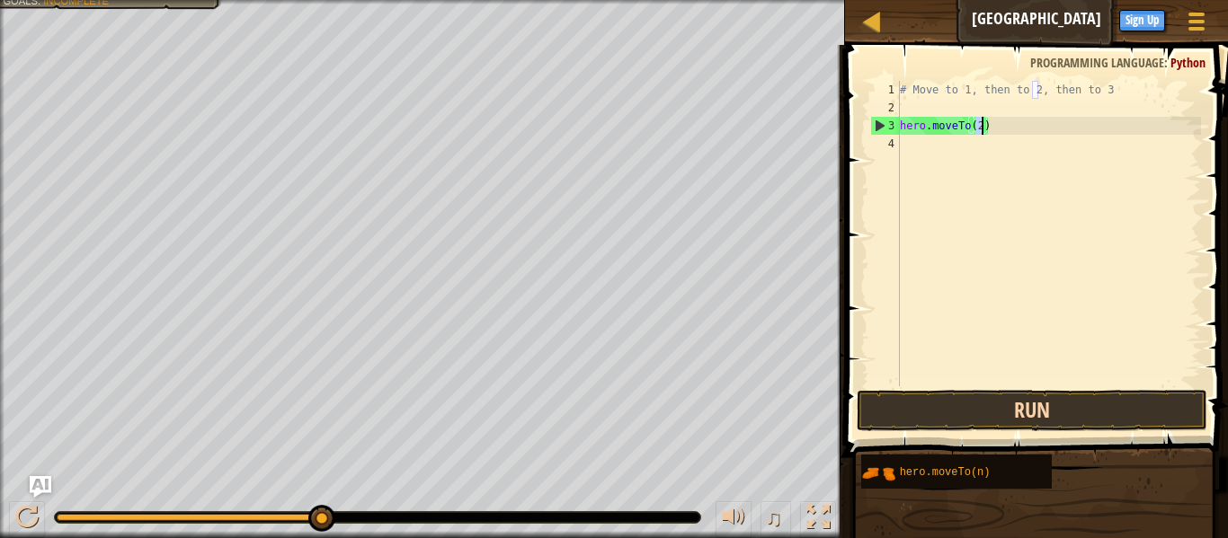
type textarea "hero.moveTo(2)"
click at [880, 390] on button "Run" at bounding box center [1032, 410] width 351 height 41
